Goal: Transaction & Acquisition: Purchase product/service

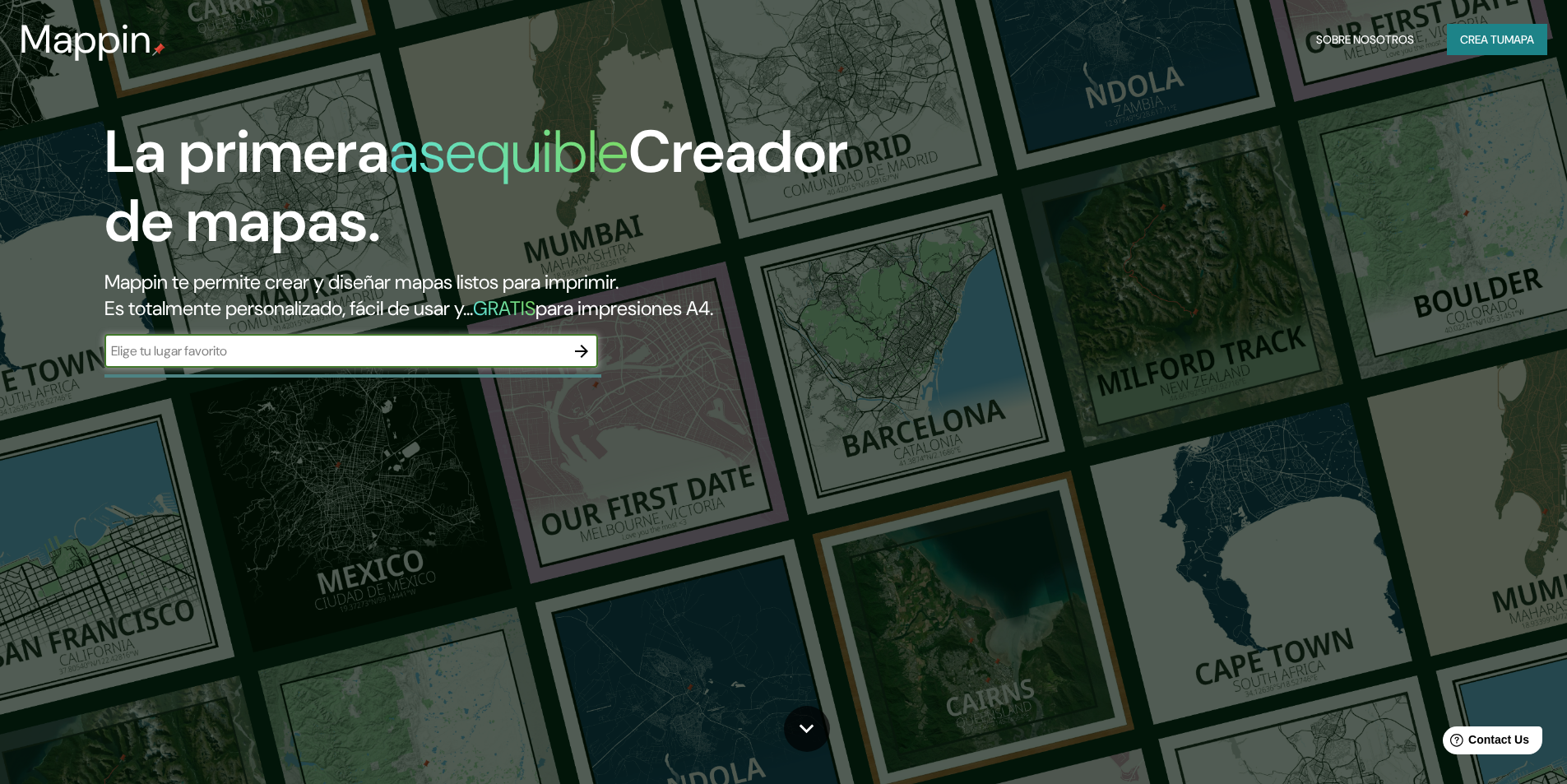
click at [482, 357] on input "text" at bounding box center [334, 350] width 461 height 19
type input "pachacamac"
click at [580, 360] on icon "button" at bounding box center [582, 351] width 20 height 20
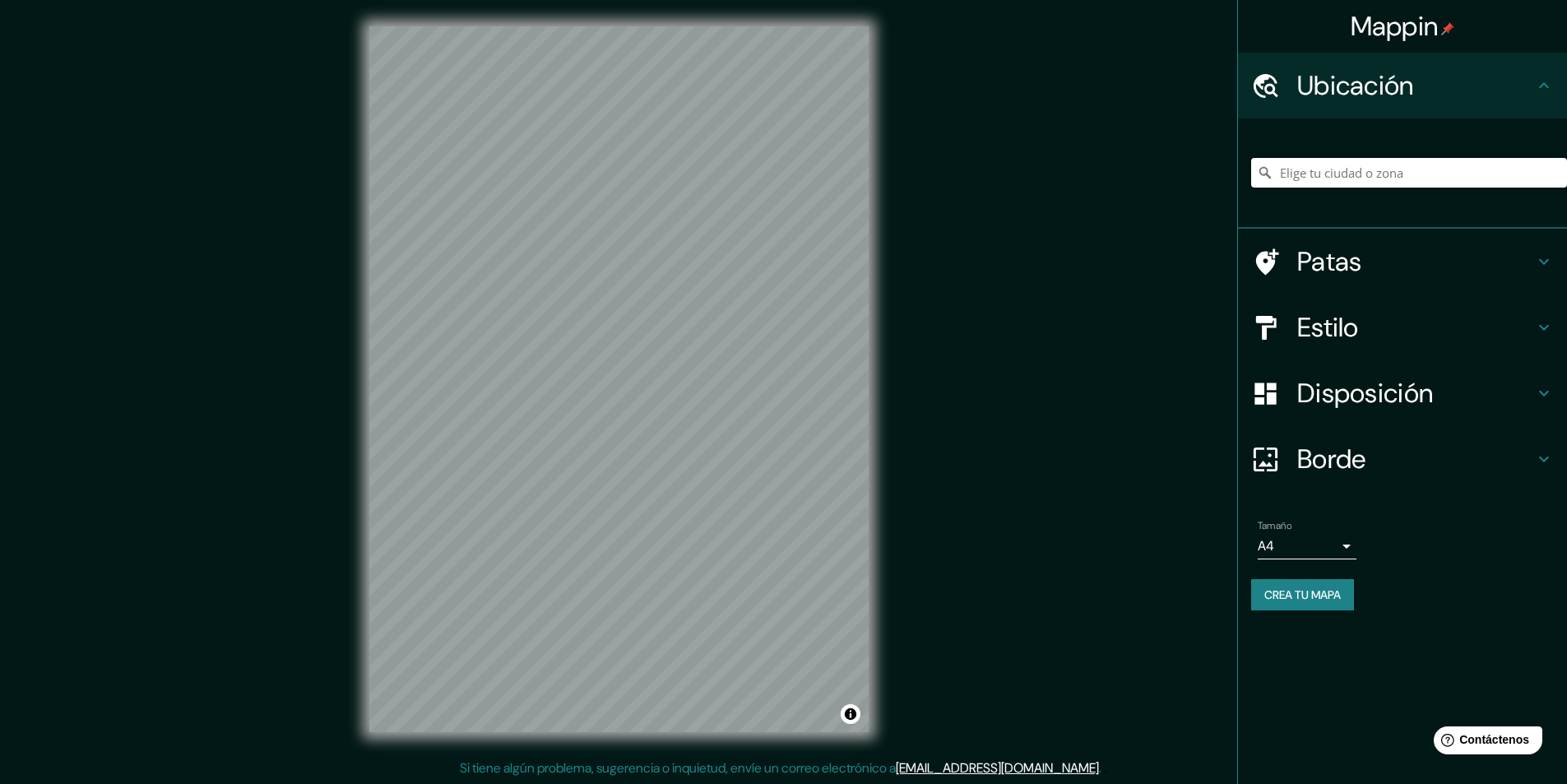
click at [1547, 323] on icon at bounding box center [1544, 328] width 20 height 20
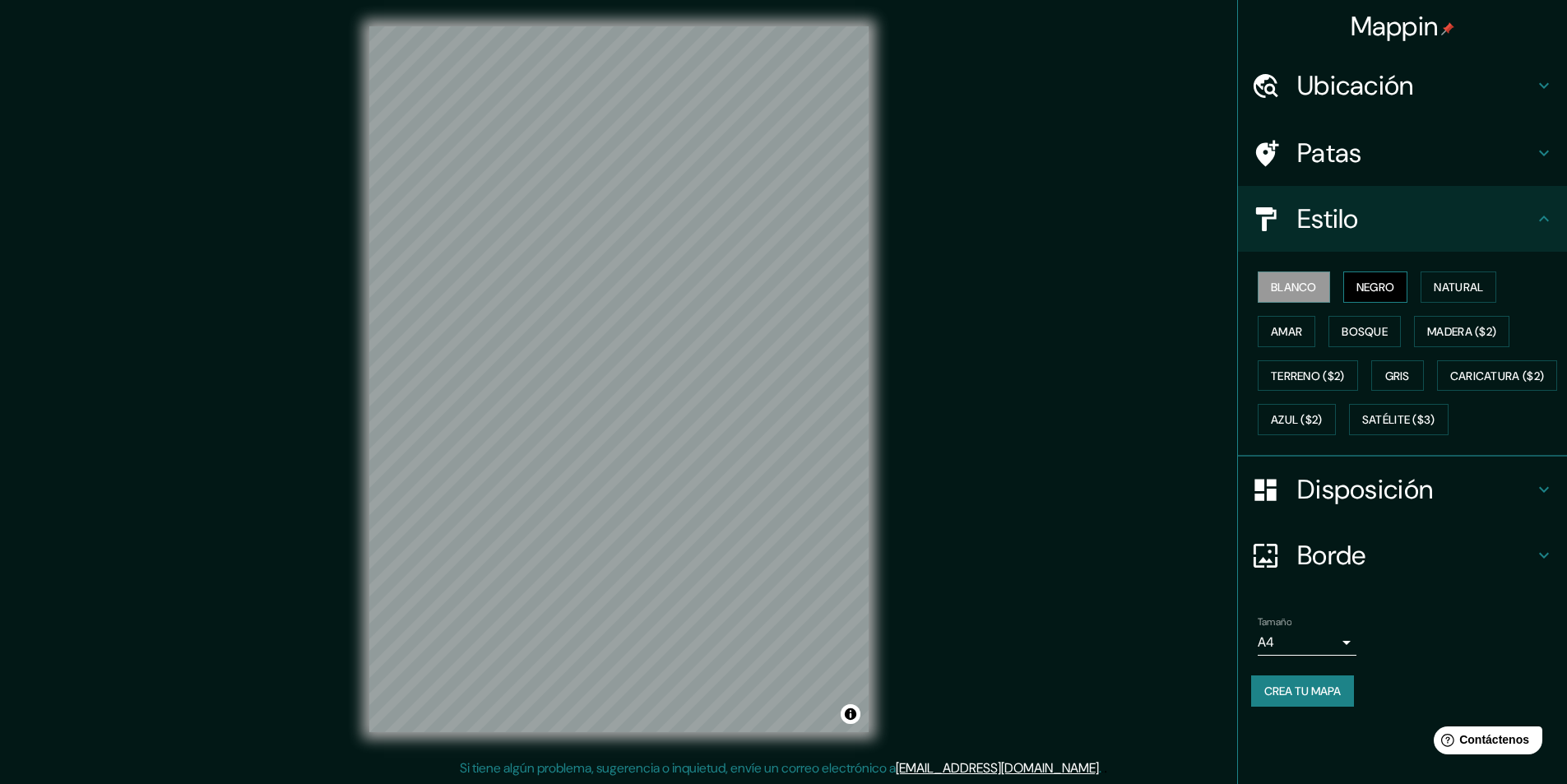
click at [1391, 283] on font "Negro" at bounding box center [1376, 288] width 38 height 15
click at [1446, 292] on font "Natural" at bounding box center [1458, 288] width 49 height 15
click at [1275, 333] on font "Amar" at bounding box center [1286, 332] width 31 height 15
click at [1345, 333] on font "Bosque" at bounding box center [1365, 332] width 46 height 15
click at [1441, 331] on font "Madera ($2)" at bounding box center [1462, 332] width 69 height 15
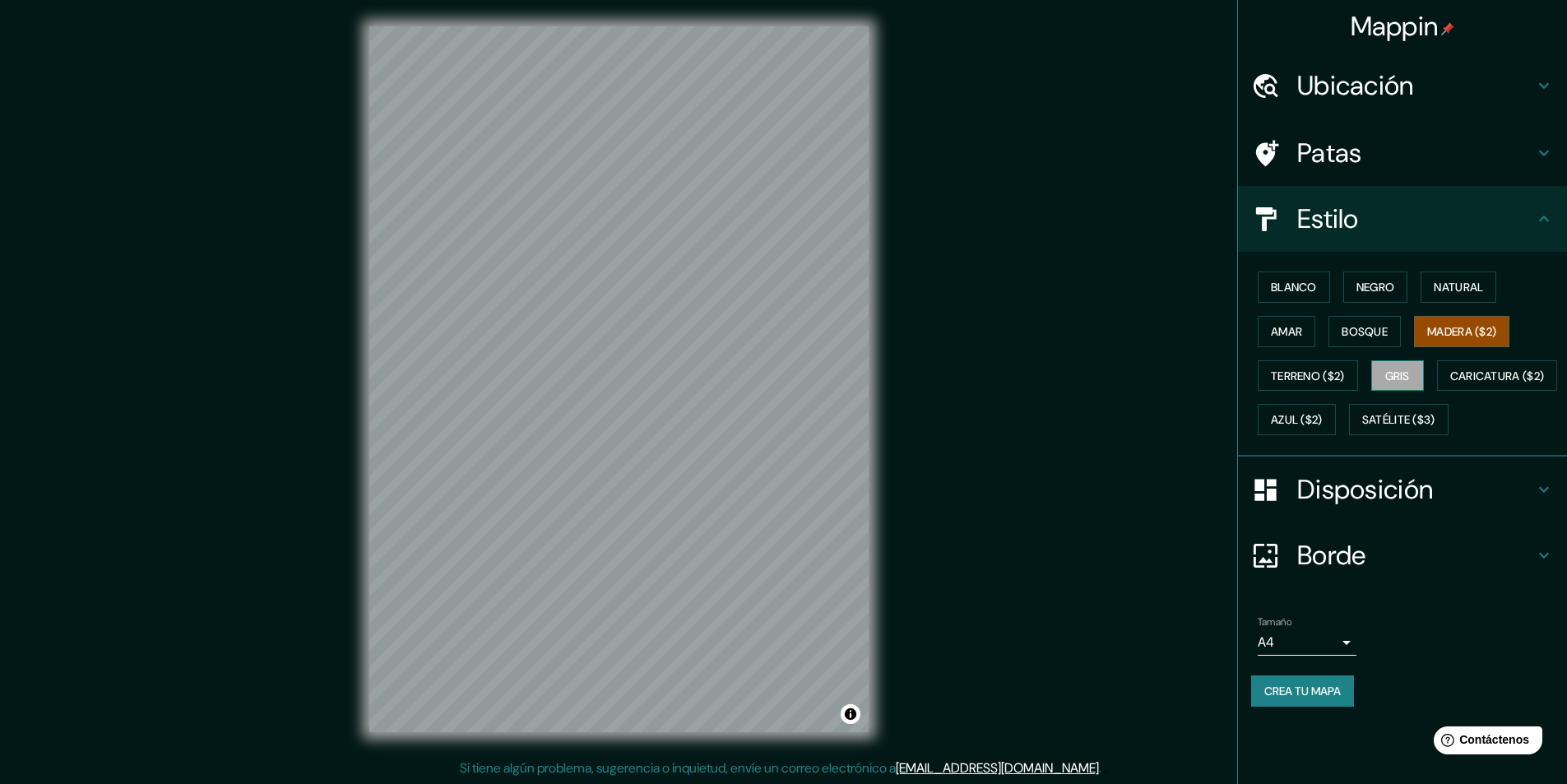
click at [1401, 373] on font "Gris" at bounding box center [1398, 376] width 25 height 15
click at [1324, 372] on font "Terreno ($2)" at bounding box center [1308, 376] width 74 height 15
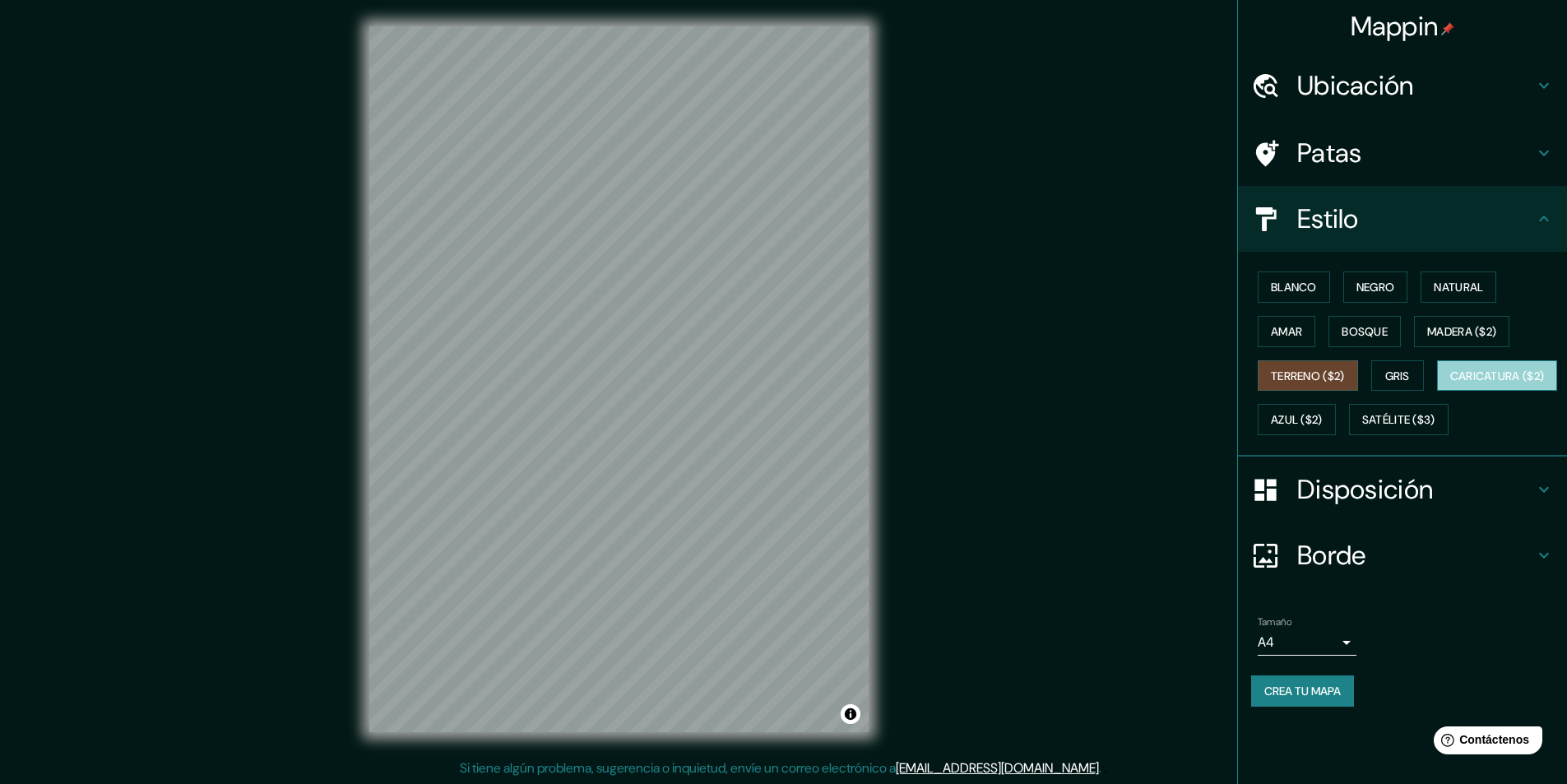
click at [1451, 384] on font "Caricatura ($2)" at bounding box center [1498, 376] width 94 height 15
click at [1323, 425] on font "Azul ($2)" at bounding box center [1297, 420] width 52 height 15
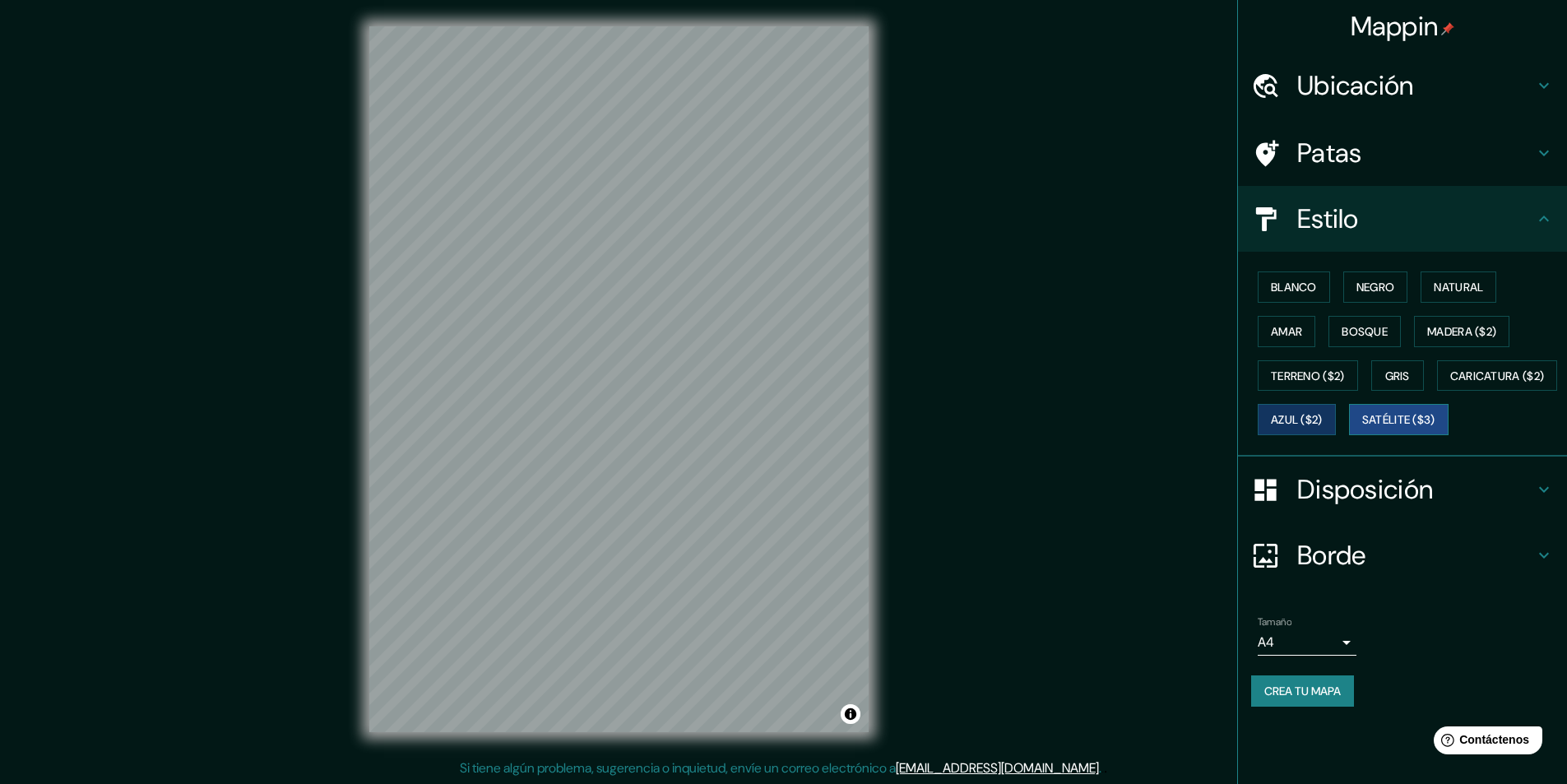
click at [1362, 428] on font "Satélite ($3)" at bounding box center [1399, 420] width 74 height 15
click at [1317, 278] on font "Blanco" at bounding box center [1294, 288] width 46 height 22
click at [1381, 283] on font "Negro" at bounding box center [1376, 288] width 38 height 15
click at [1302, 278] on font "Blanco" at bounding box center [1294, 288] width 46 height 22
click at [1541, 221] on icon at bounding box center [1544, 218] width 10 height 6
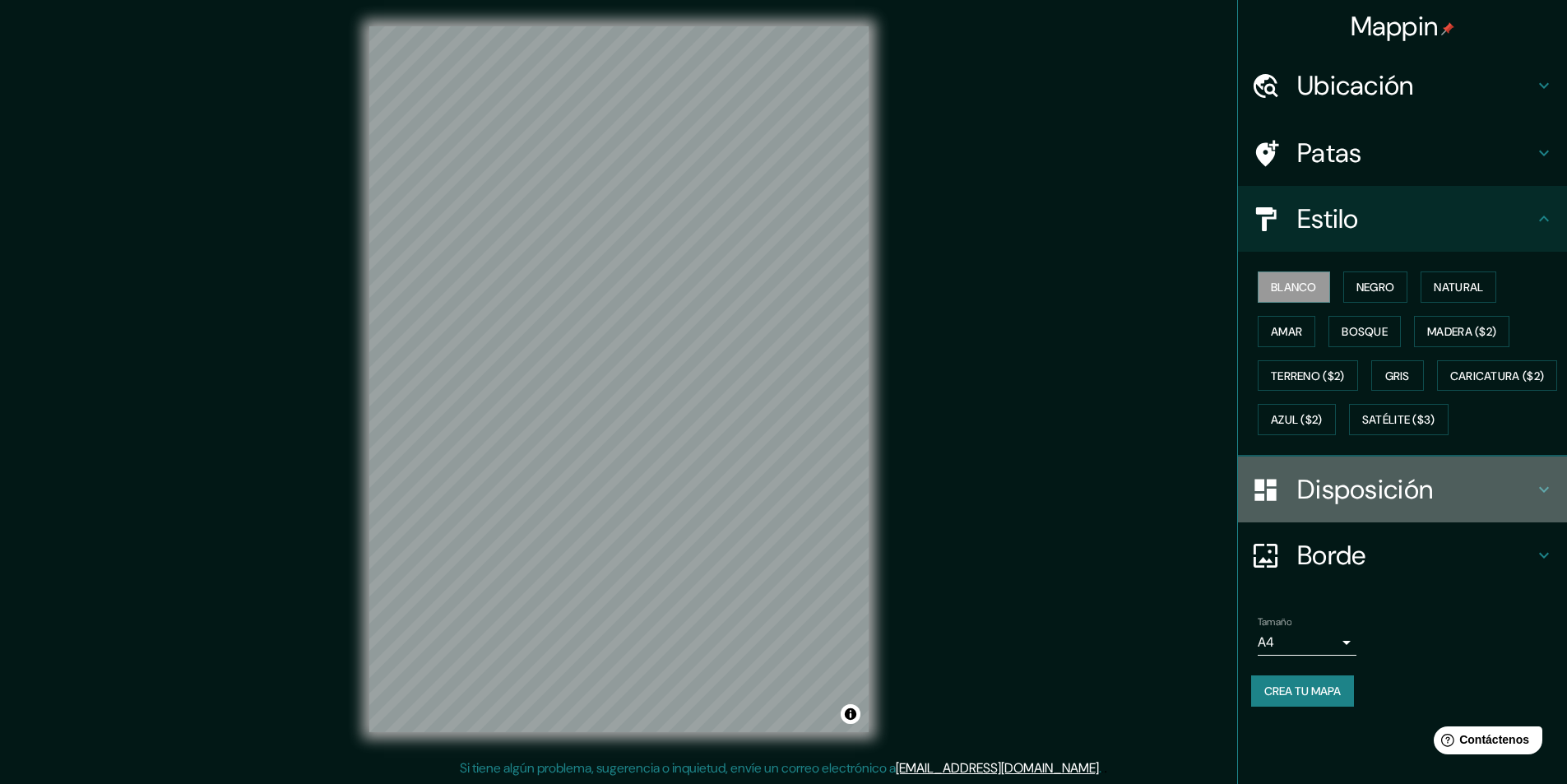
click at [1542, 499] on icon at bounding box center [1544, 490] width 20 height 20
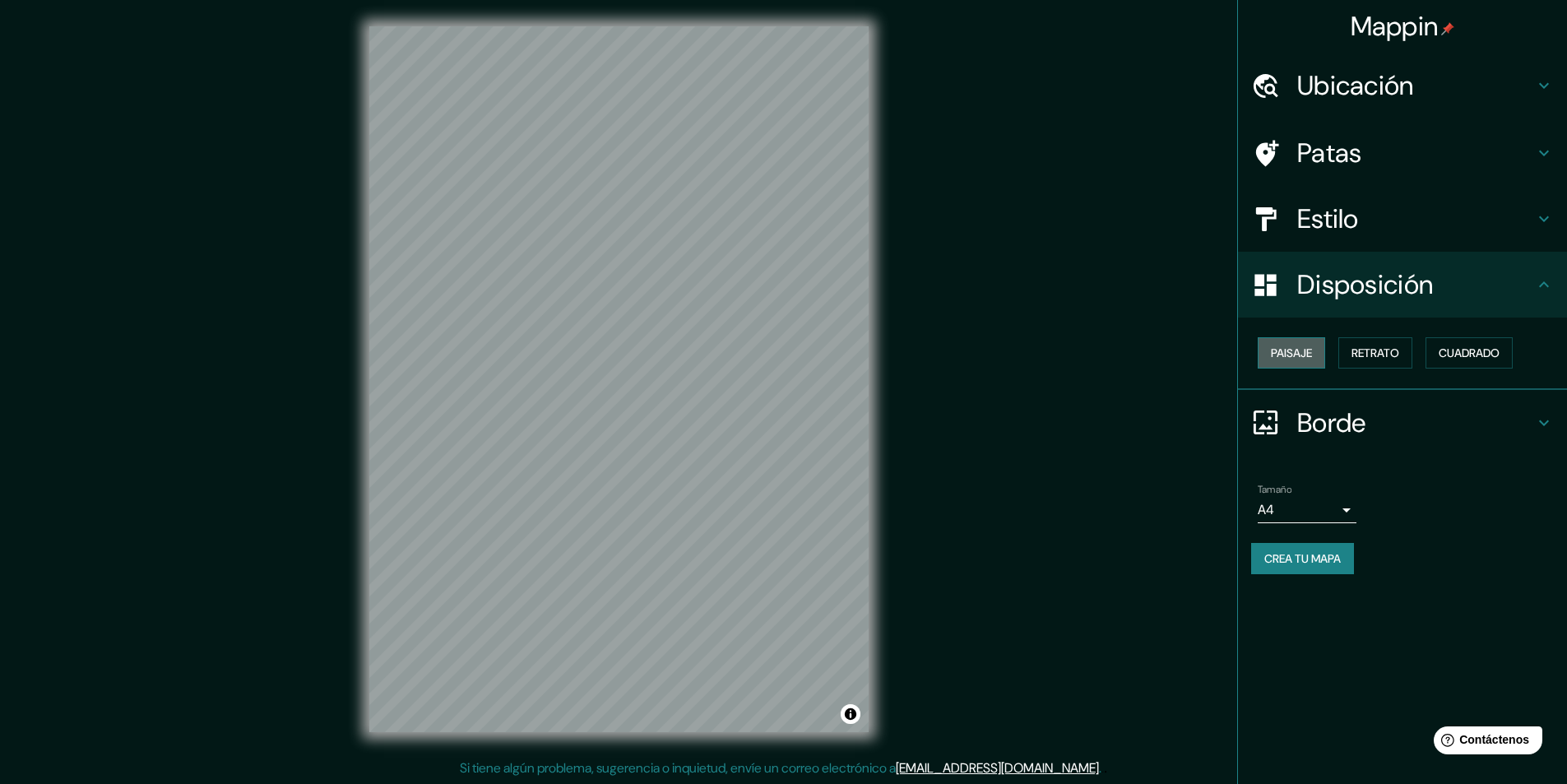
click at [1299, 349] on font "Paisaje" at bounding box center [1291, 353] width 41 height 15
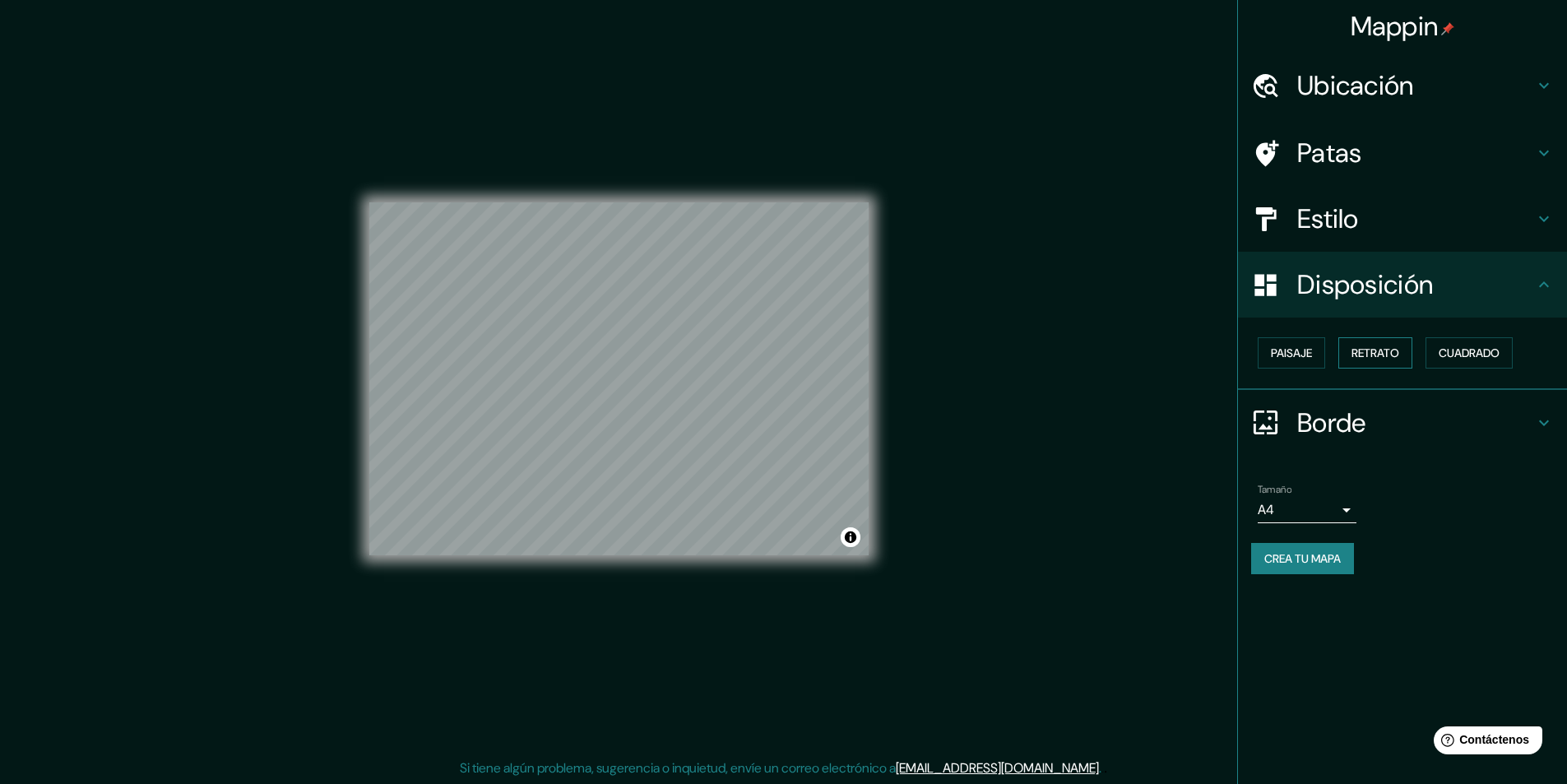
click at [1367, 359] on font "Retrato" at bounding box center [1376, 353] width 48 height 15
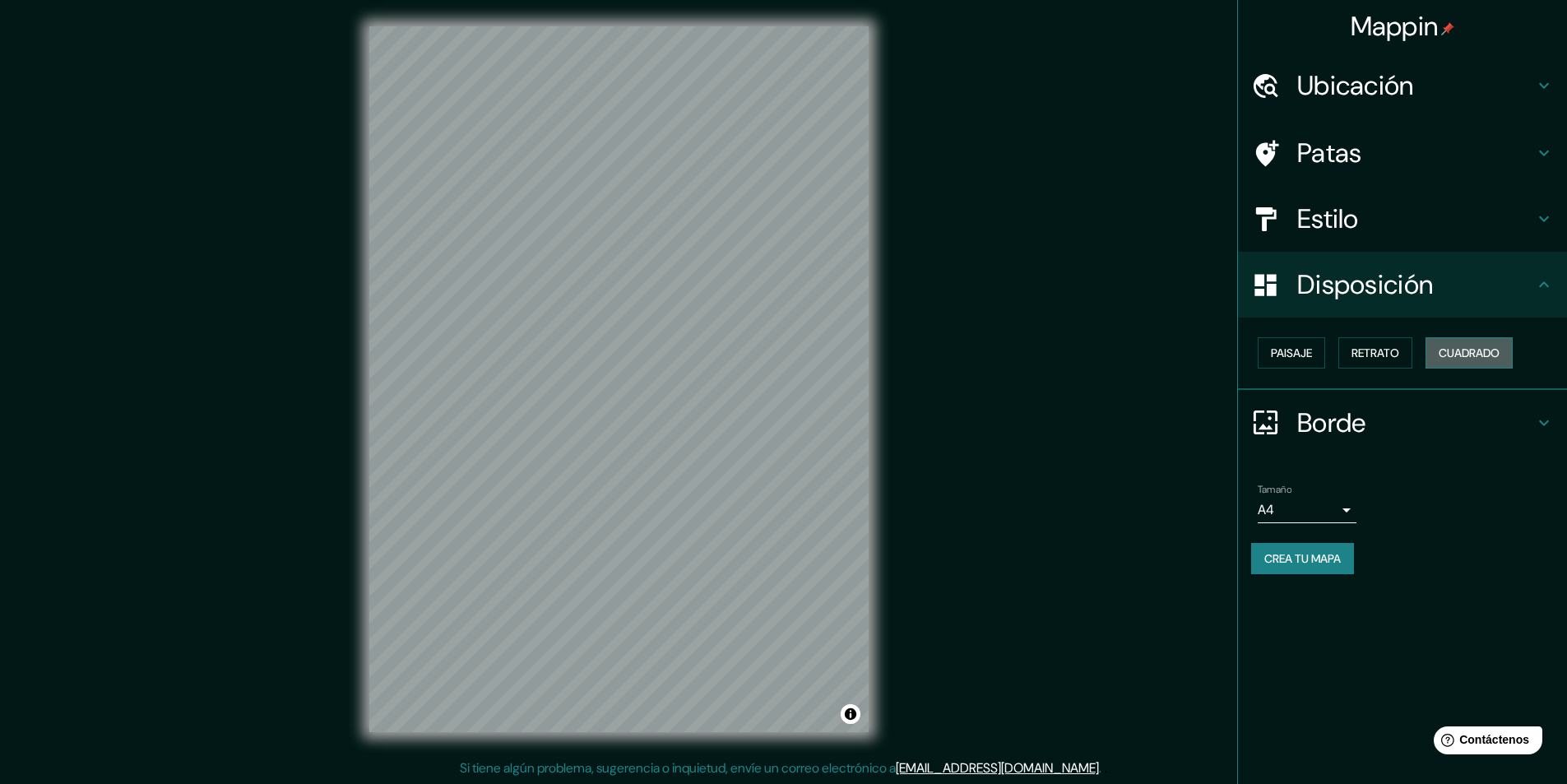
click at [1459, 356] on font "Cuadrado" at bounding box center [1469, 353] width 61 height 15
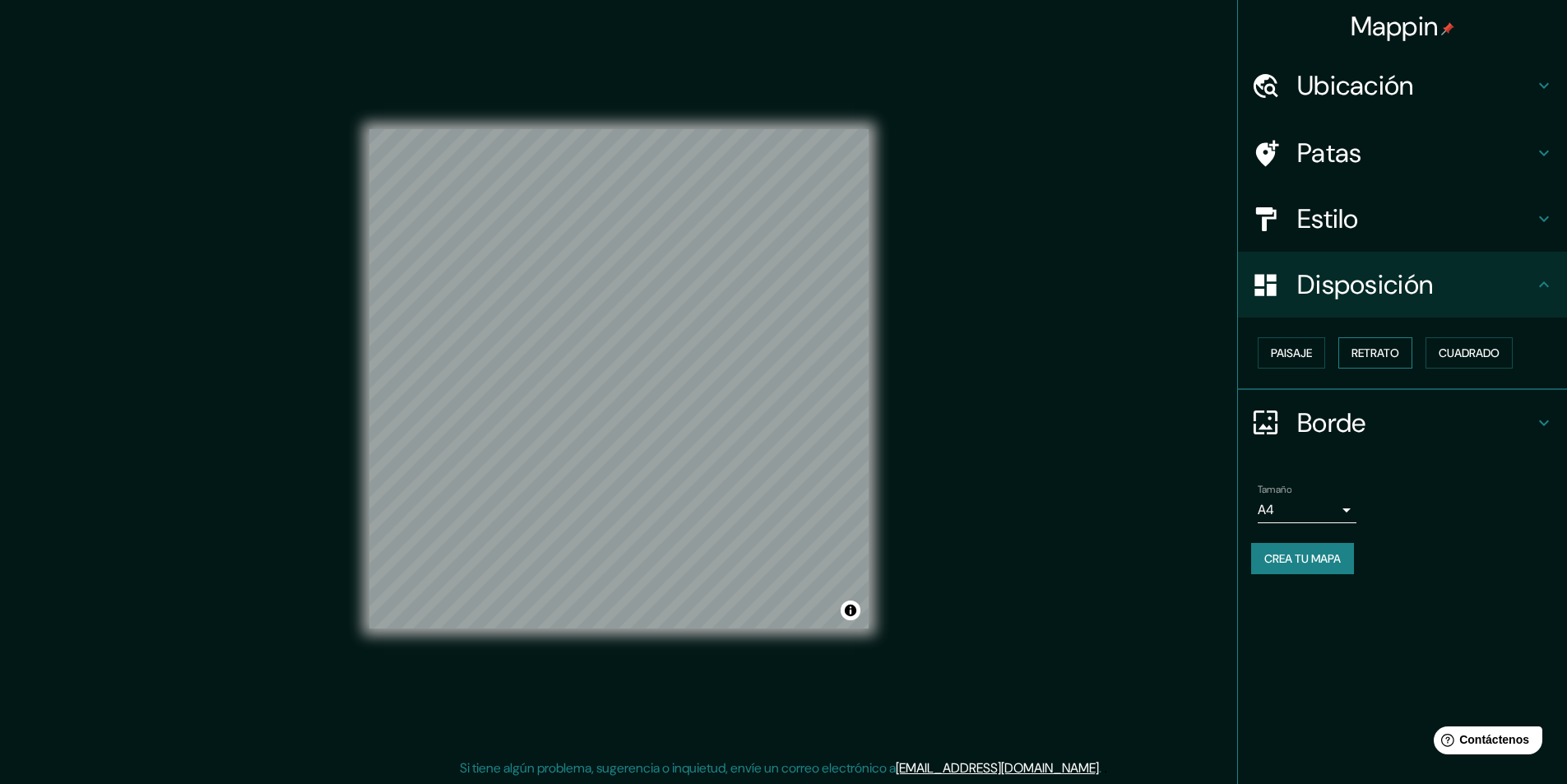
click at [1391, 347] on font "Retrato" at bounding box center [1376, 353] width 48 height 15
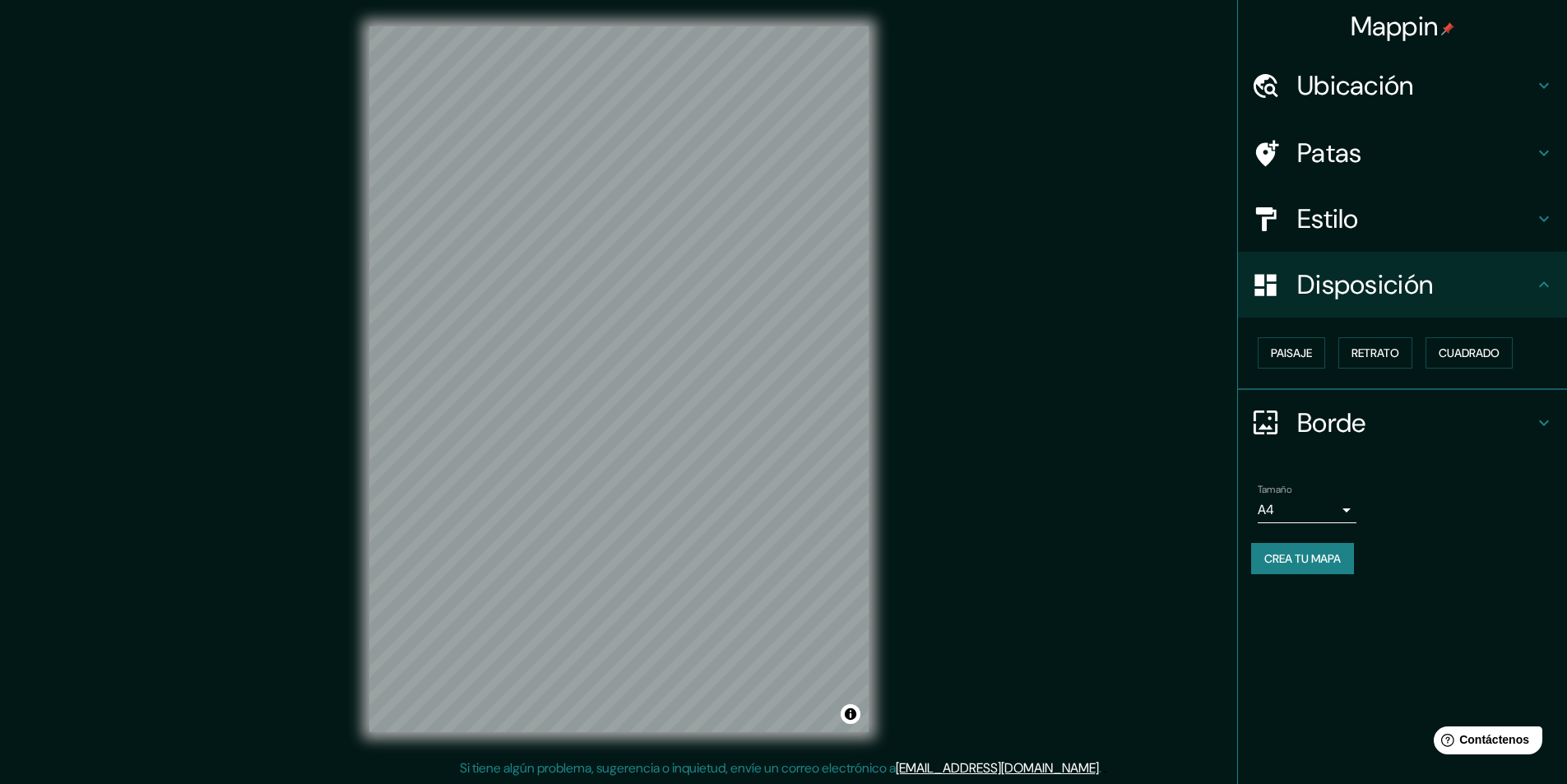
click at [1542, 422] on icon at bounding box center [1544, 422] width 10 height 6
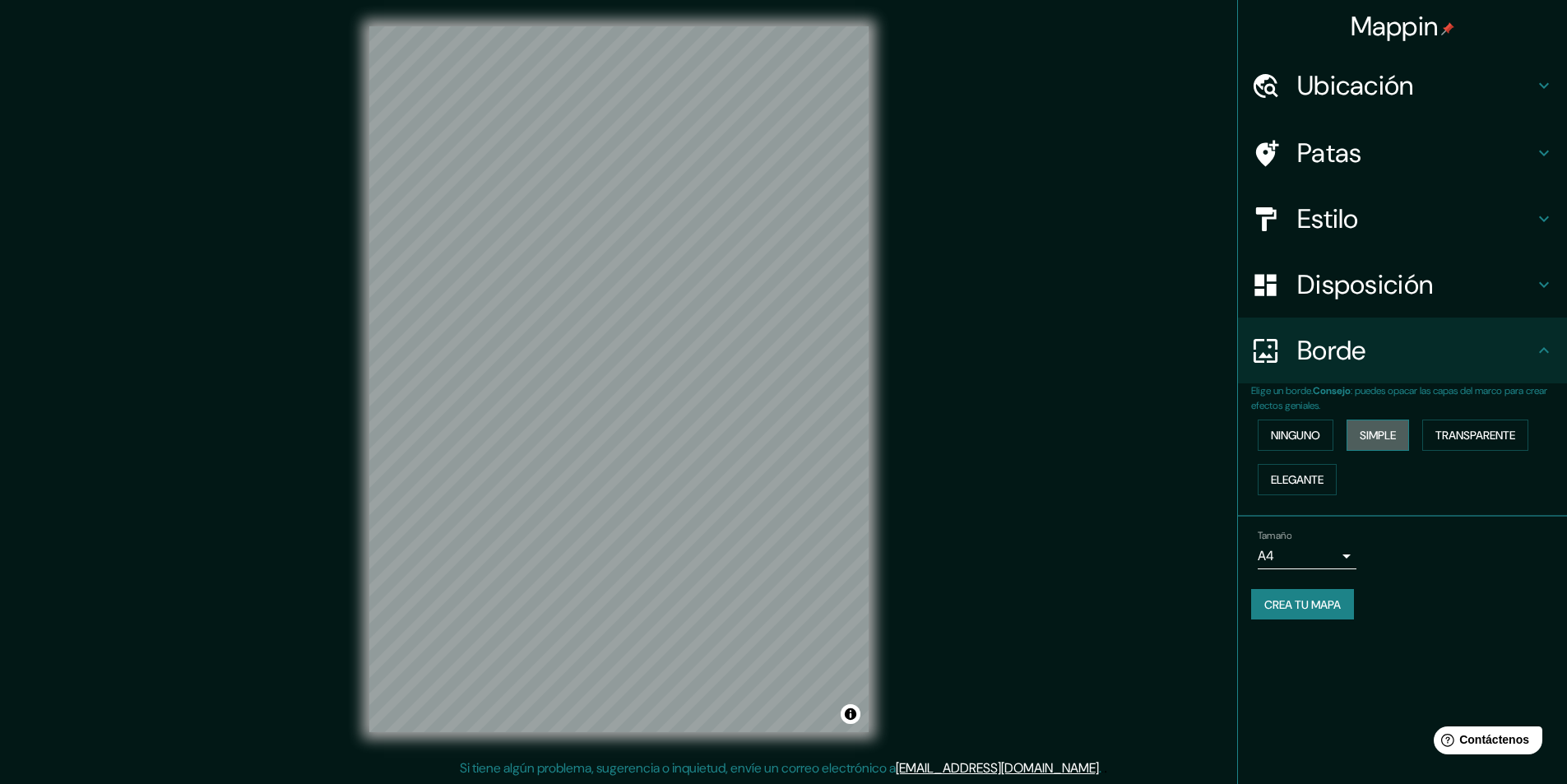
click at [1386, 438] on font "Simple" at bounding box center [1377, 435] width 36 height 15
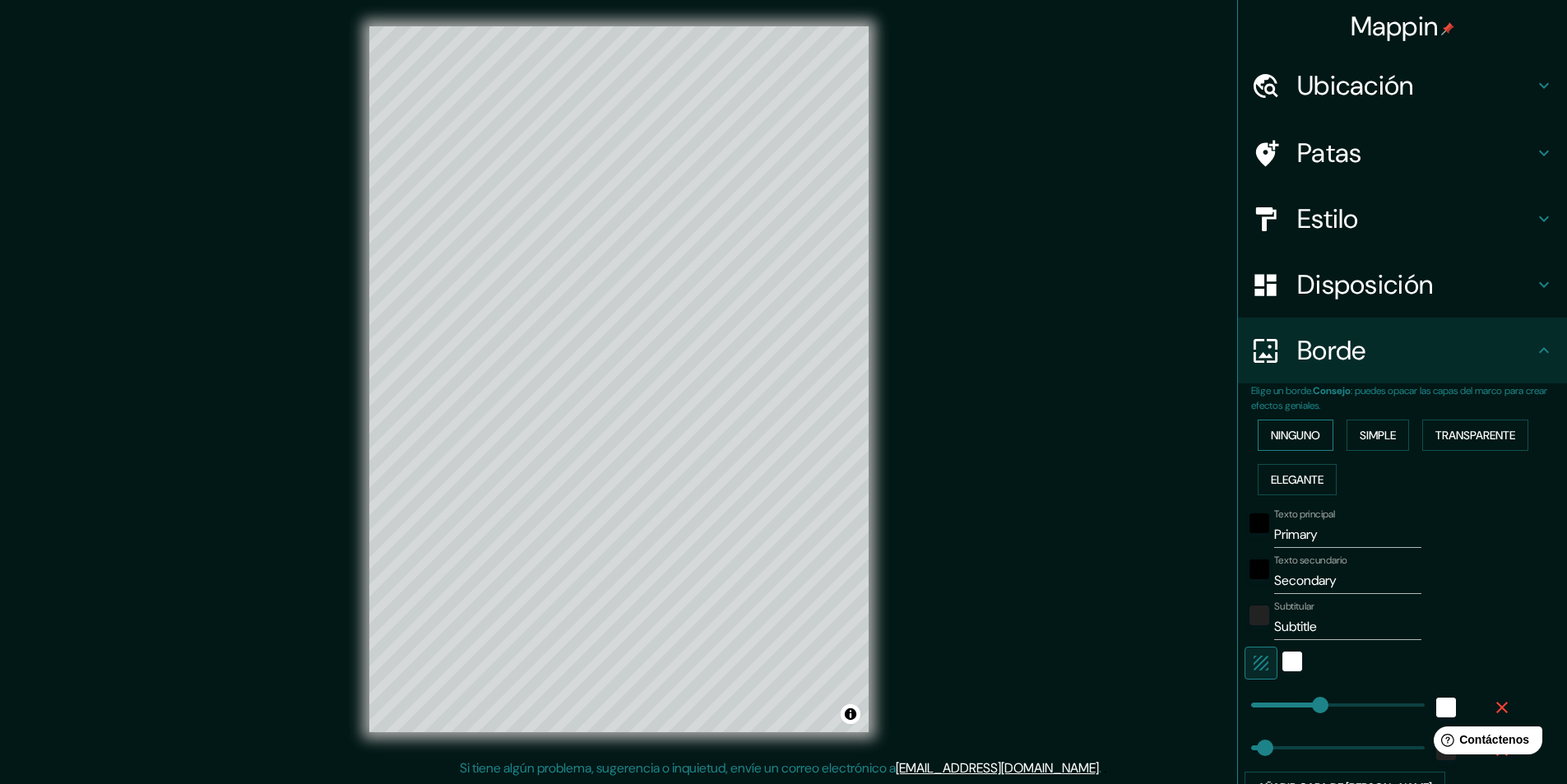
click at [1296, 435] on font "Ninguno" at bounding box center [1295, 435] width 49 height 15
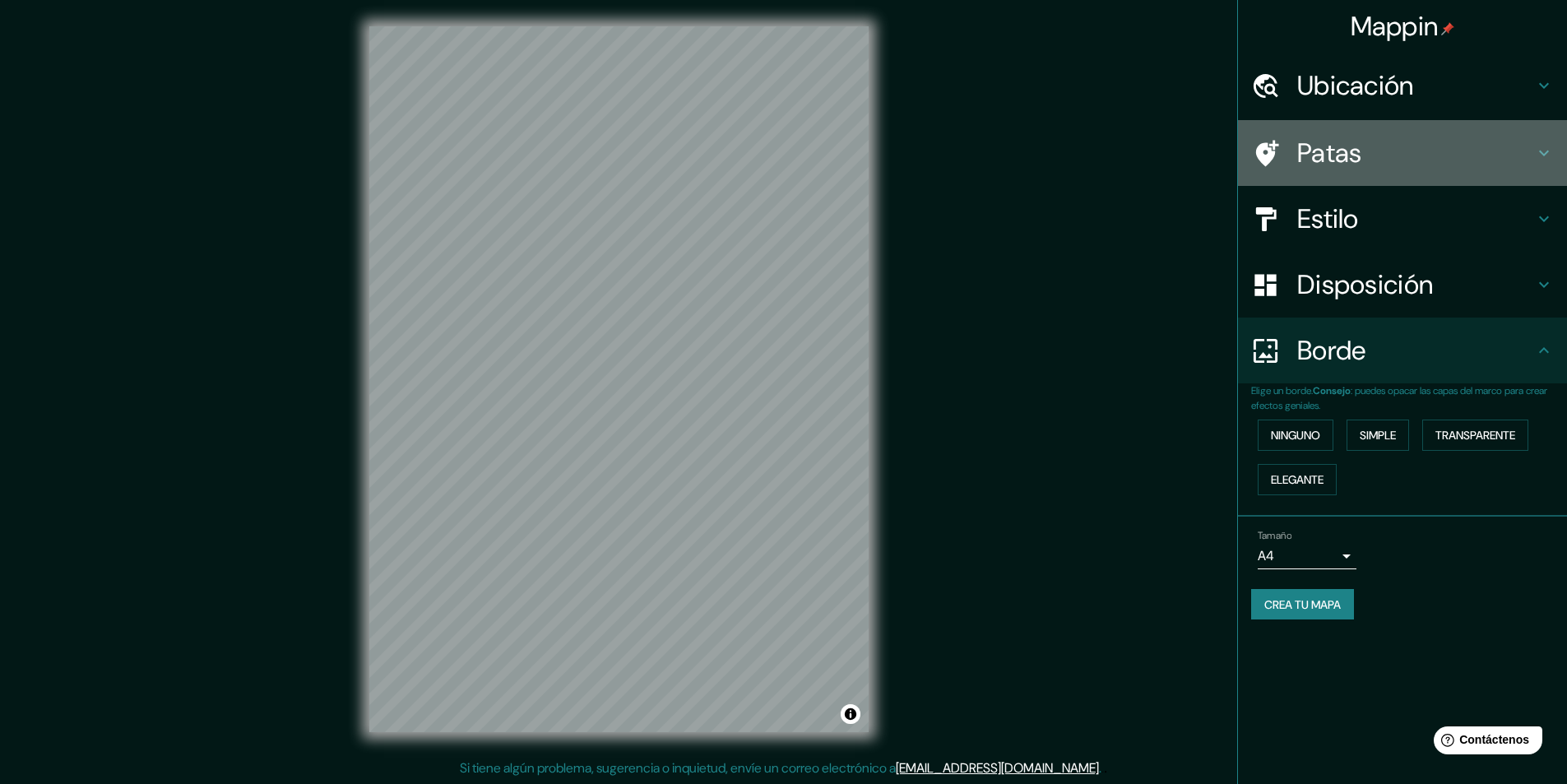
click at [1539, 153] on icon at bounding box center [1544, 153] width 20 height 20
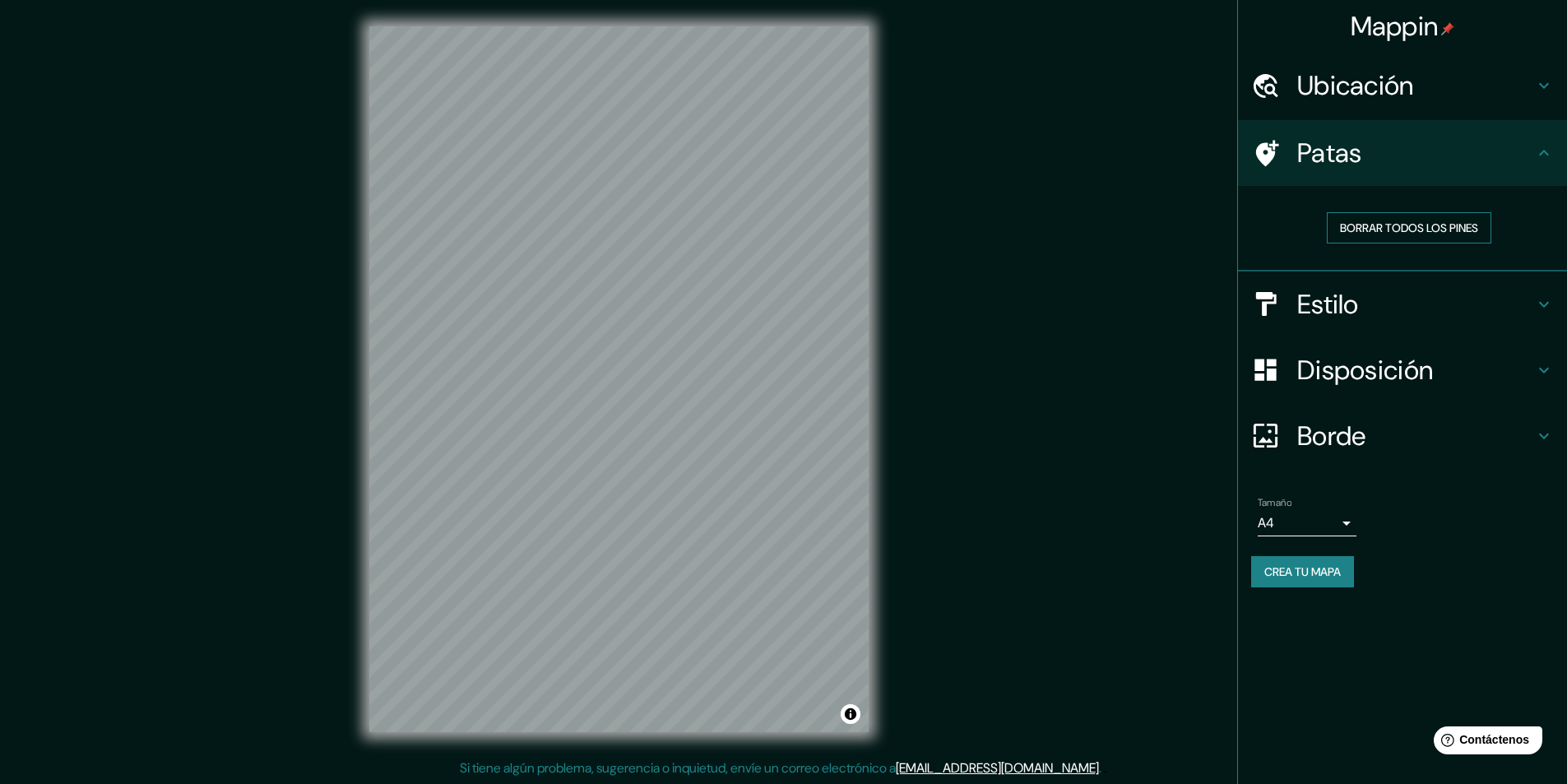
click at [1458, 232] on font "Borrar todos los pines" at bounding box center [1409, 228] width 138 height 15
click at [1544, 149] on icon at bounding box center [1544, 153] width 20 height 20
click at [1540, 156] on icon at bounding box center [1544, 153] width 20 height 20
click at [1547, 84] on icon at bounding box center [1544, 86] width 20 height 20
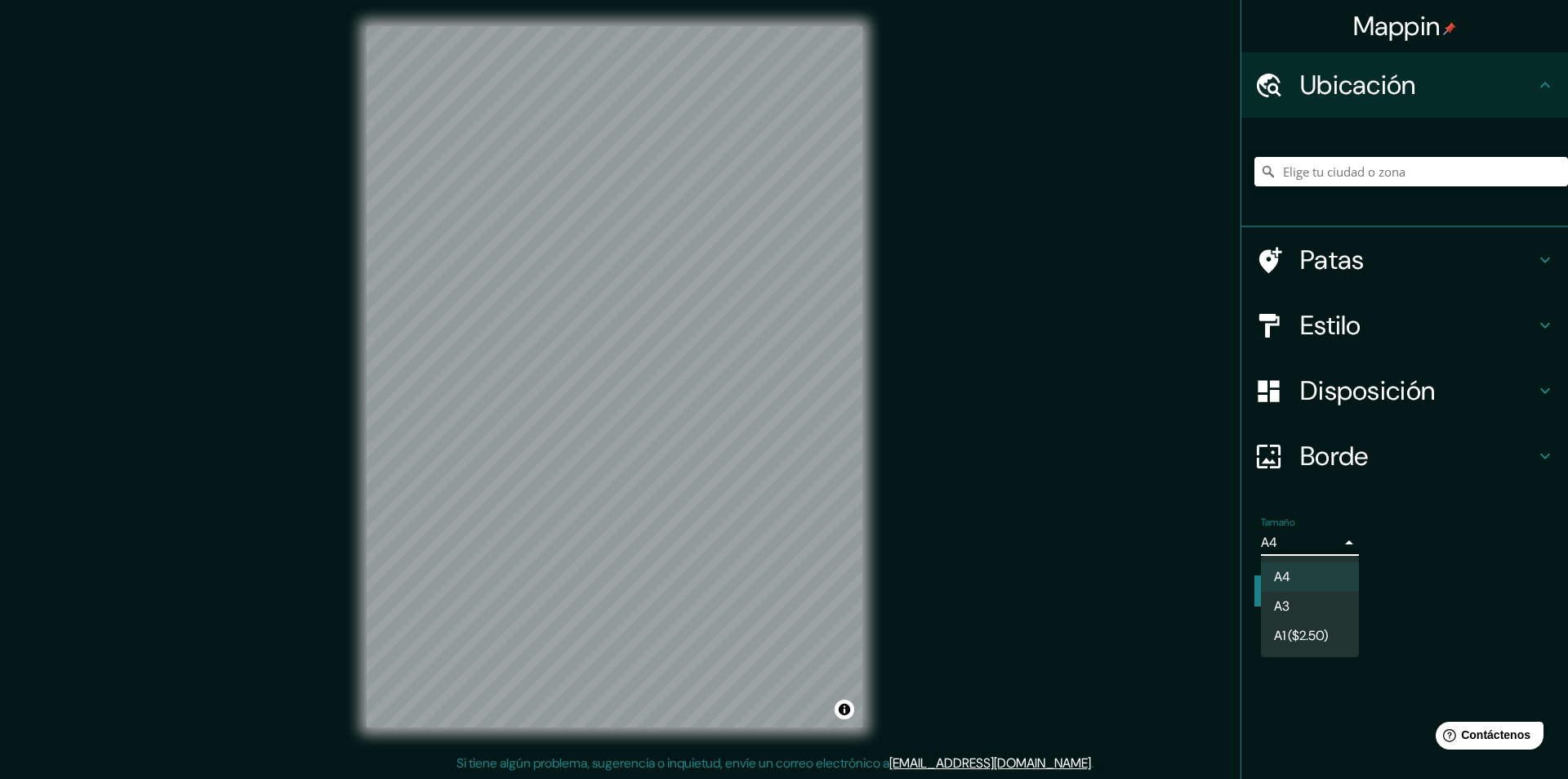
click at [1341, 541] on body "Mappin Ubicación Patas Estilo Disposición Borde Elige un borde. Consejo : puede…" at bounding box center [784, 390] width 1568 height 779
click at [1341, 541] on div at bounding box center [784, 390] width 1568 height 779
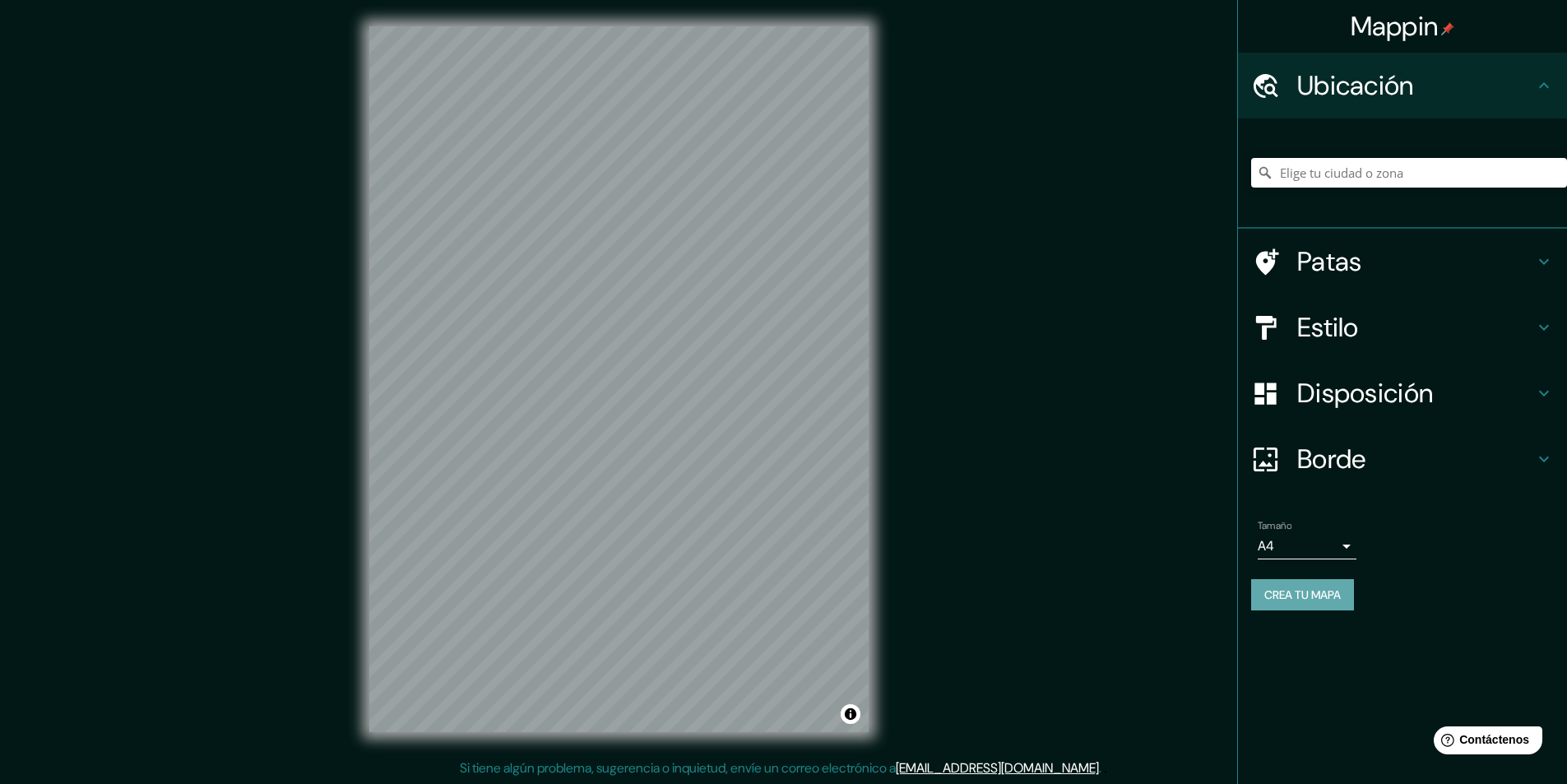
click at [1296, 603] on font "Crea tu mapa" at bounding box center [1303, 595] width 77 height 22
click at [1335, 600] on div "Crea tu mapa" at bounding box center [1403, 594] width 303 height 31
click at [1310, 589] on div "Crea tu mapa" at bounding box center [1403, 594] width 303 height 31
click at [1352, 539] on body "Mappin Ubicación Patas Estilo Disposición Borde Elige un borde. Consejo : puede…" at bounding box center [784, 392] width 1567 height 784
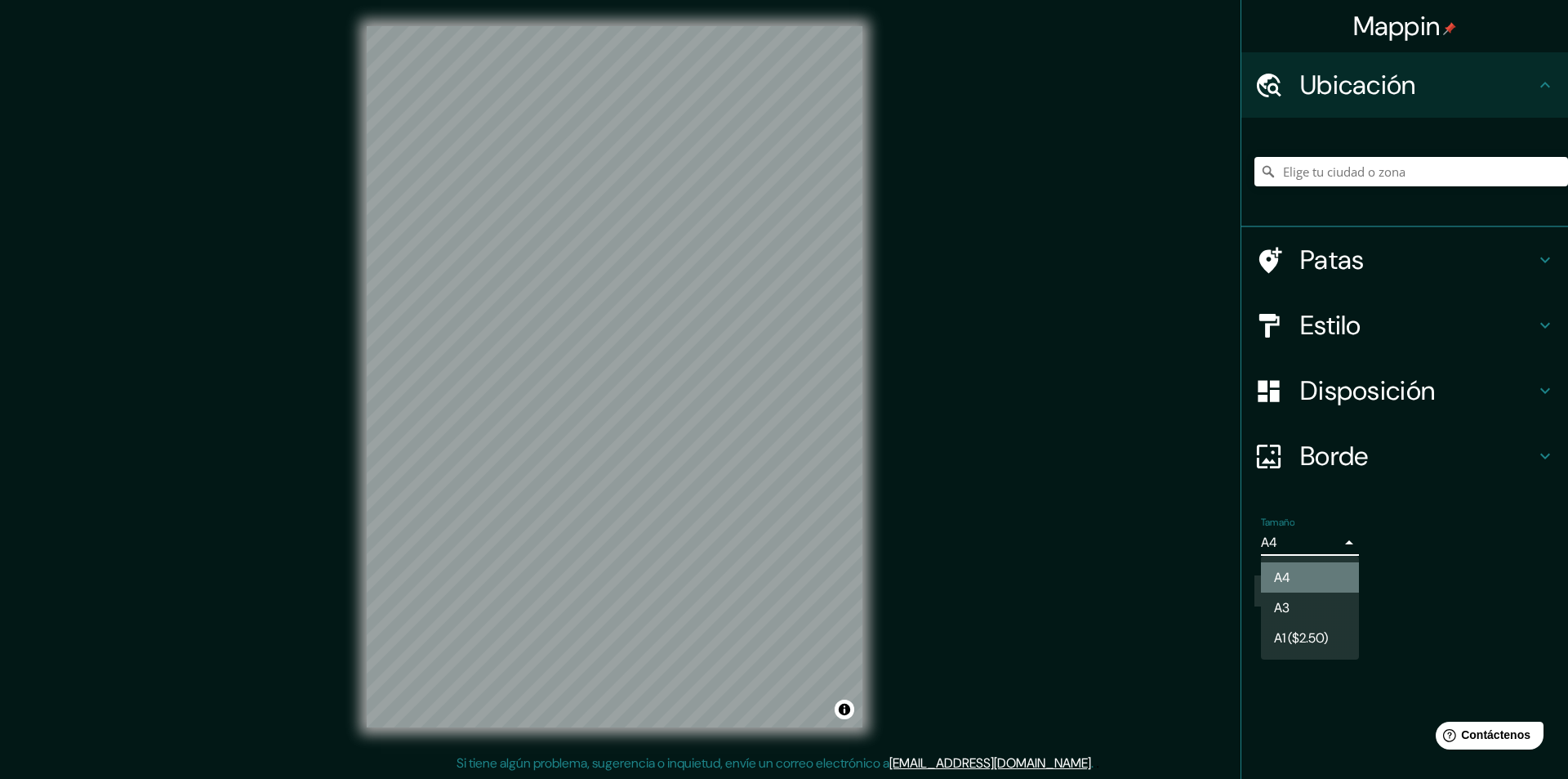
click at [1337, 566] on li "A4" at bounding box center [1310, 577] width 98 height 30
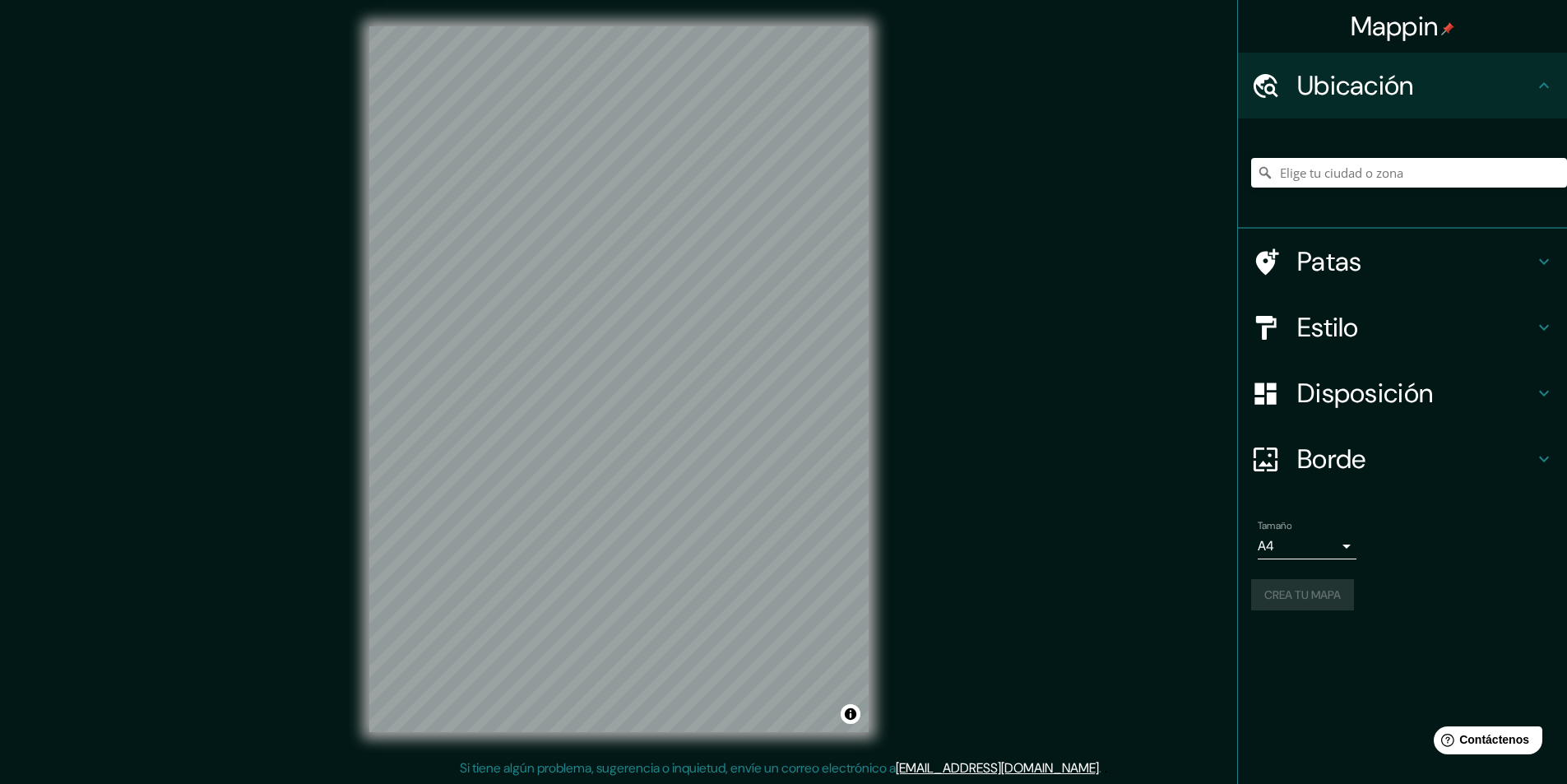
click at [1326, 596] on div "Crea tu mapa" at bounding box center [1403, 594] width 303 height 31
click at [1548, 384] on icon at bounding box center [1544, 394] width 20 height 20
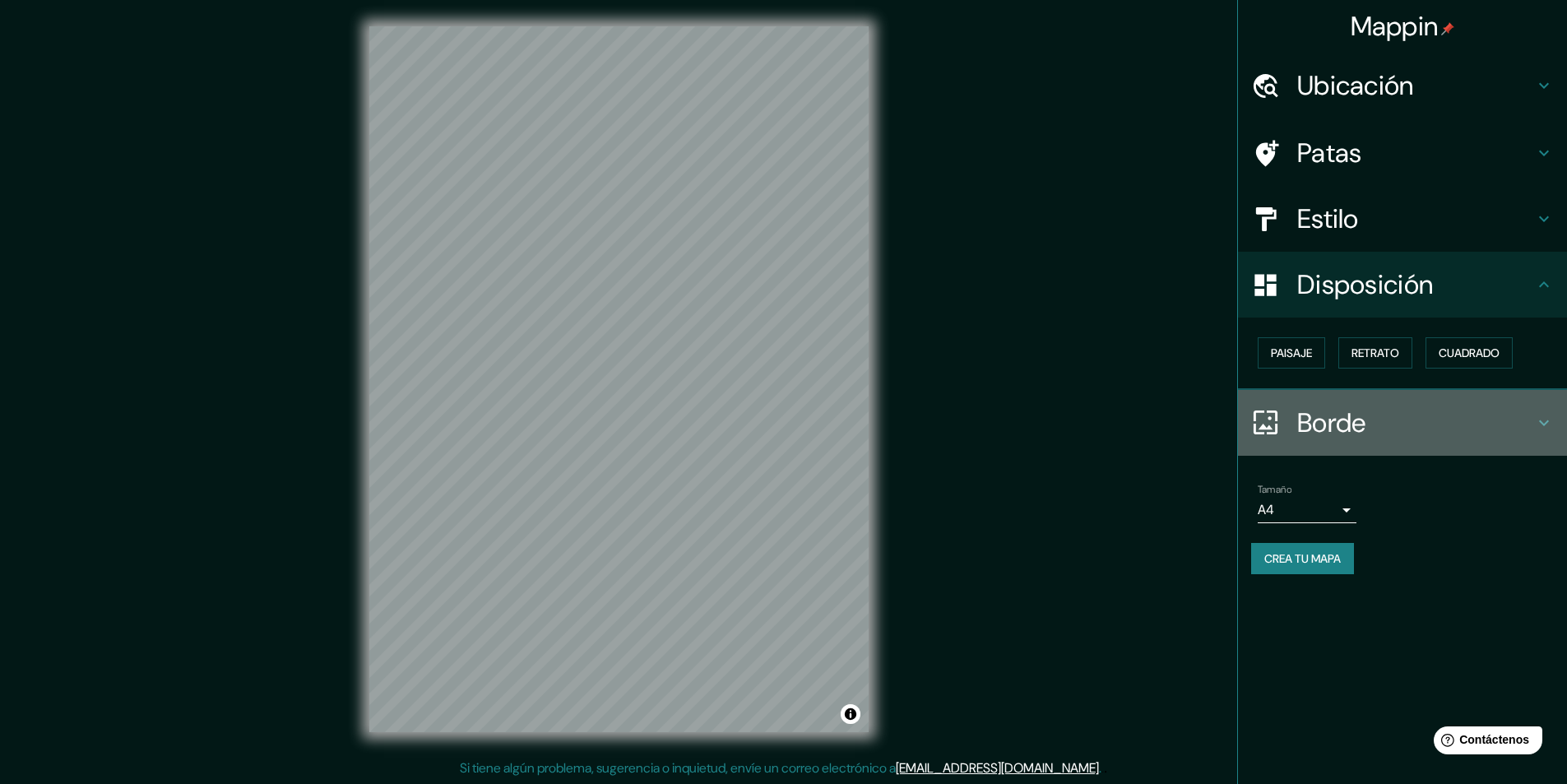
click at [1549, 424] on icon at bounding box center [1544, 423] width 20 height 20
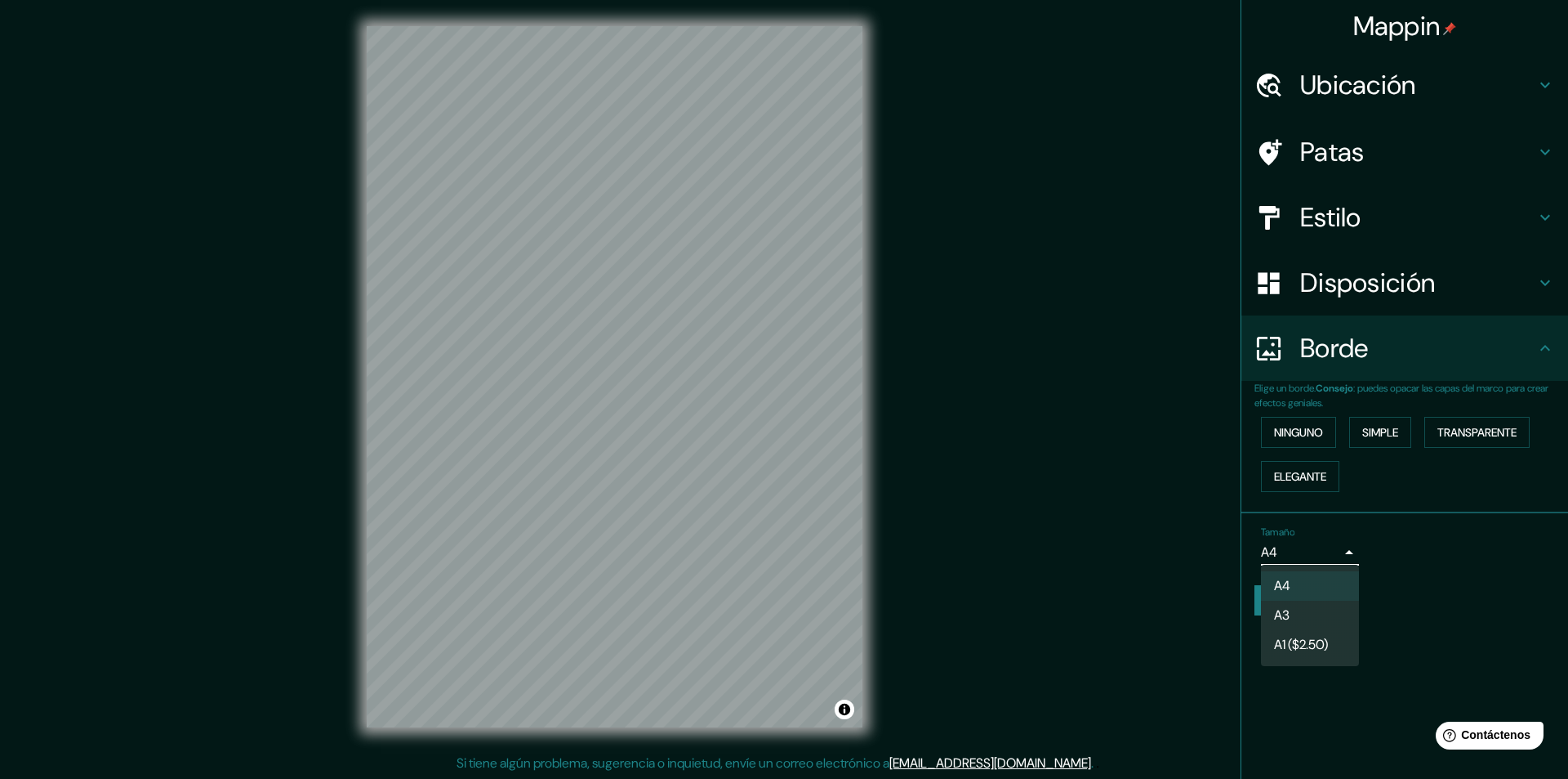
click at [1336, 550] on body "Mappin Ubicación Patas Estilo Disposición Borde Elige un borde. Consejo : puede…" at bounding box center [784, 390] width 1568 height 779
click at [1338, 550] on div at bounding box center [784, 390] width 1568 height 779
click at [1333, 552] on body "Mappin Ubicación Patas Estilo Disposición Borde Elige un borde. Consejo : puede…" at bounding box center [784, 390] width 1568 height 779
click at [1336, 551] on div at bounding box center [784, 390] width 1568 height 779
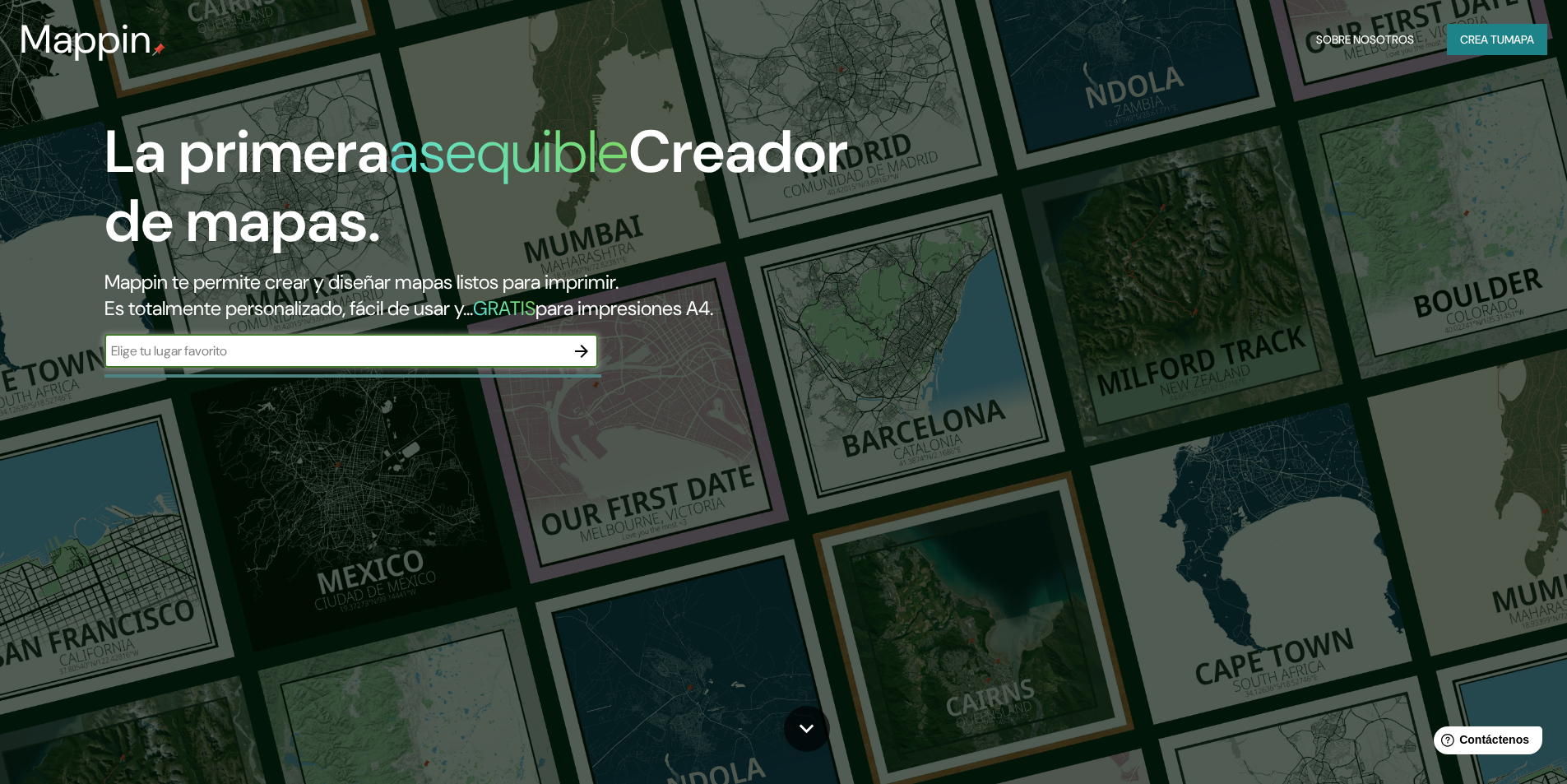
click at [440, 354] on input "text" at bounding box center [334, 350] width 461 height 19
type input "pachacamac lima [GEOGRAPHIC_DATA]"
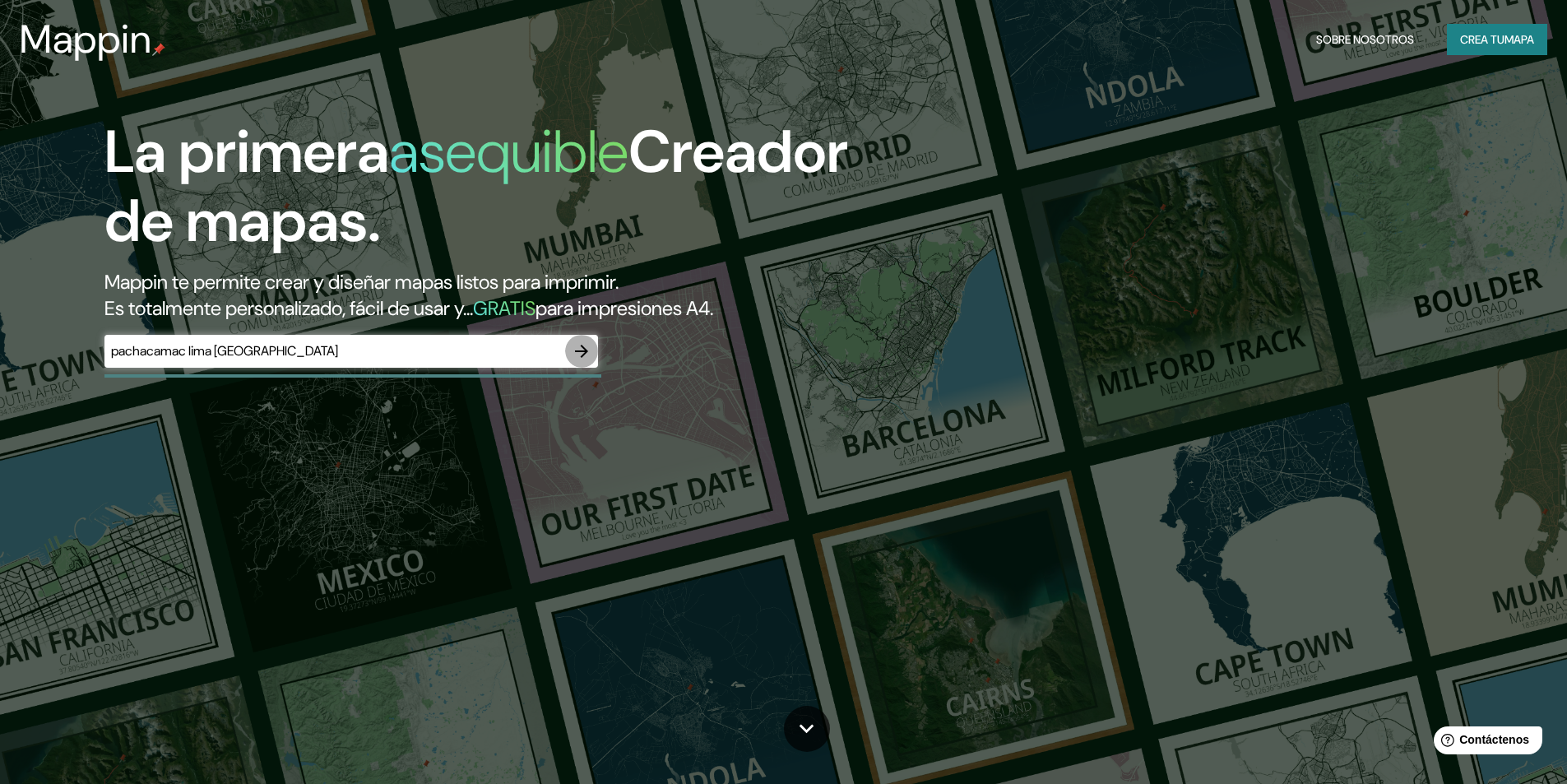
click at [583, 347] on icon "button" at bounding box center [582, 351] width 13 height 13
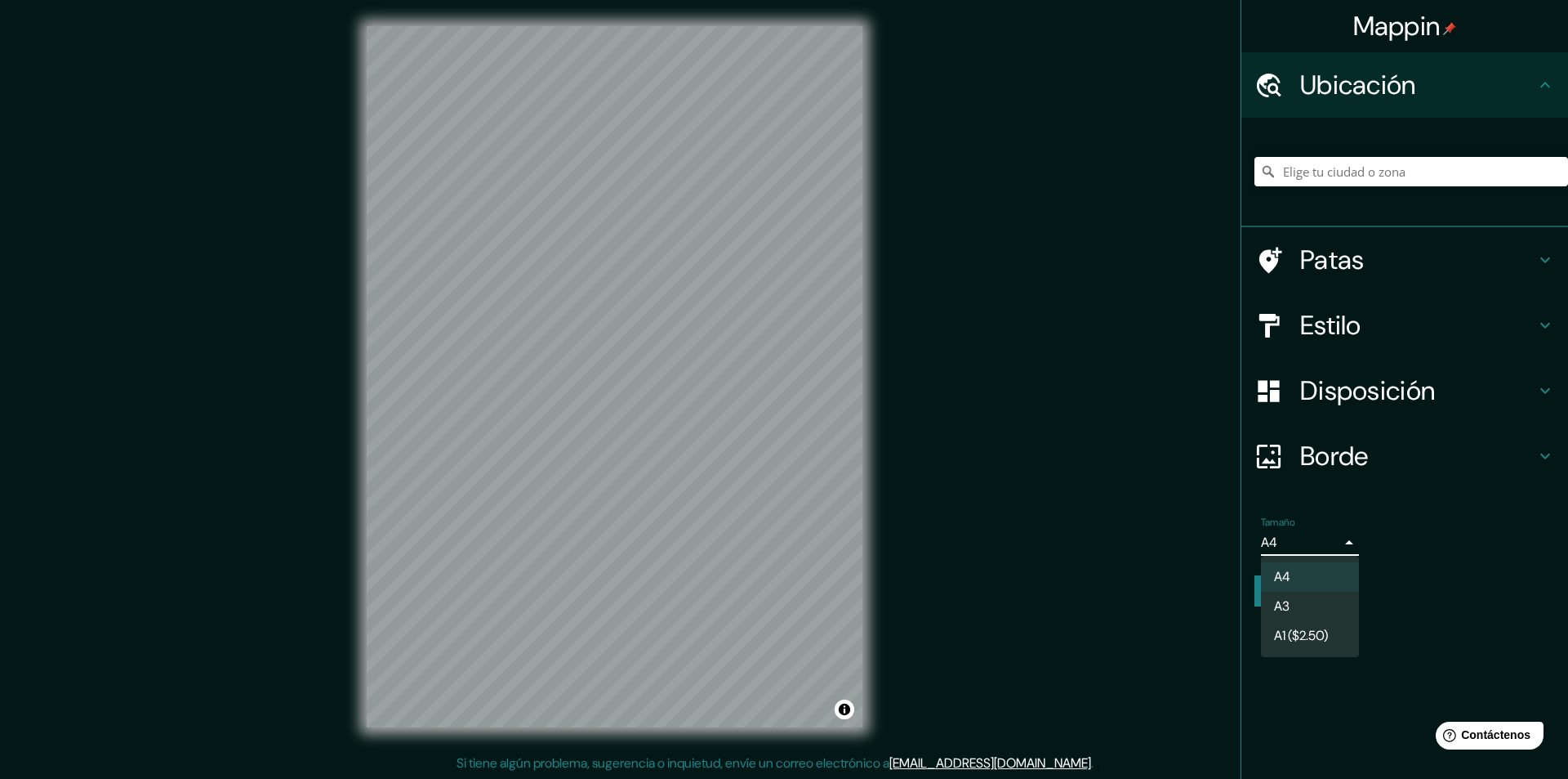
click at [1338, 540] on body "Mappin Ubicación Patas Estilo Disposición Borde Elige un borde. Consejo : puede…" at bounding box center [784, 390] width 1568 height 779
click at [1324, 574] on li "A4" at bounding box center [1310, 577] width 98 height 30
click at [1262, 541] on body "Mappin Ubicación Patas Estilo Disposición Borde Elige un borde. Consejo : puede…" at bounding box center [784, 390] width 1568 height 779
click at [1283, 581] on font "A4" at bounding box center [1282, 577] width 17 height 17
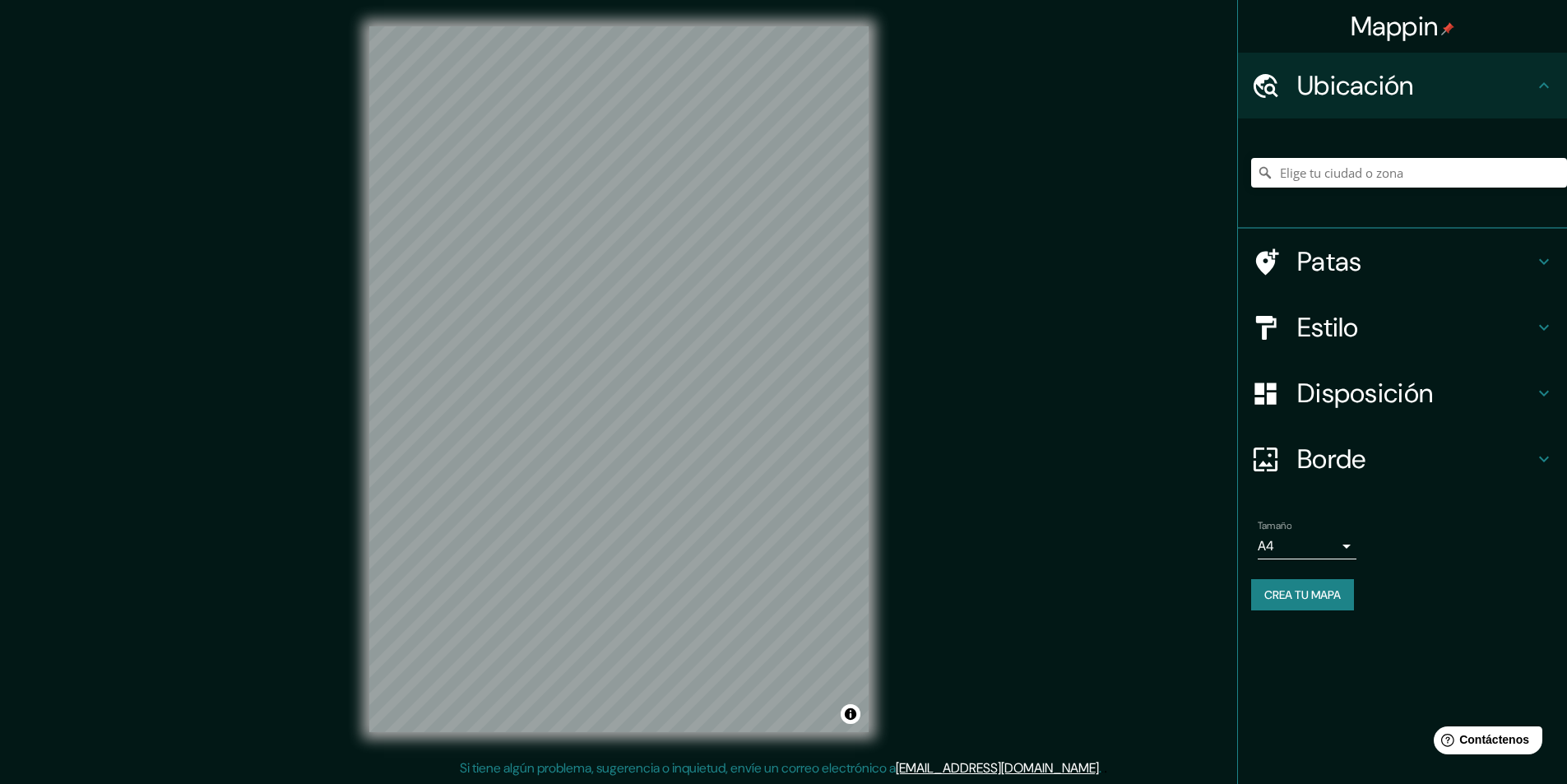
drag, startPoint x: 885, startPoint y: 419, endPoint x: 1039, endPoint y: 426, distance: 154.2
click at [1039, 426] on div "Mappin Ubicación Patas Estilo Disposición Borde Elige un borde. Consejo : puede…" at bounding box center [784, 392] width 1567 height 785
